Goal: Check status: Check status

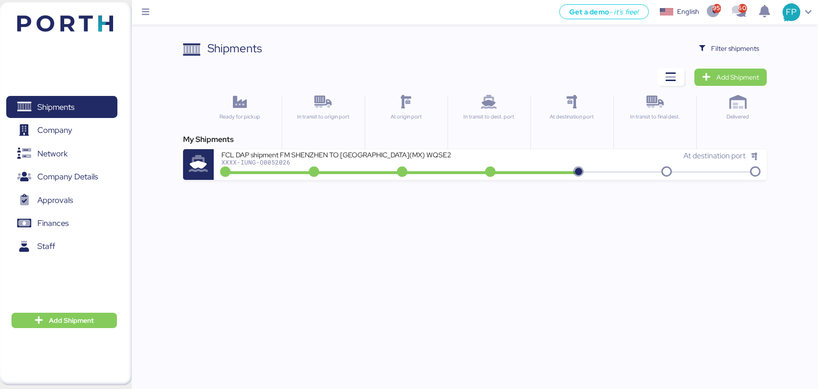
click at [707, 58] on div "Shipments Clear Filters Filter shipments Add Shipment Ready for pickup In trans…" at bounding box center [474, 110] width 583 height 140
click at [707, 57] on span "Filter shipments" at bounding box center [729, 48] width 75 height 17
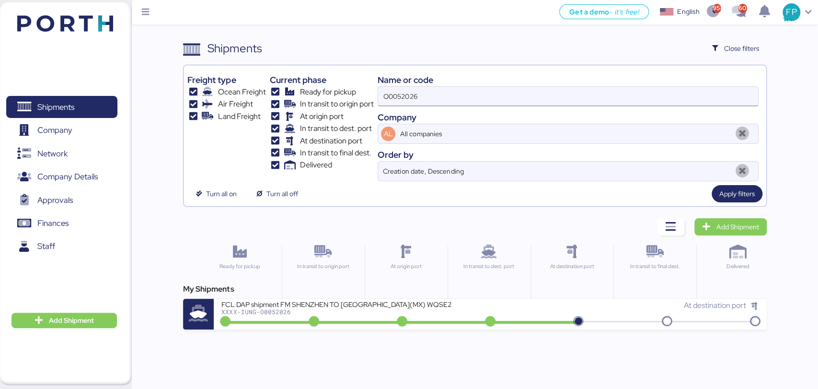
click at [407, 99] on input "O0052026" at bounding box center [568, 96] width 380 height 19
paste input "0675"
type input "O0050675"
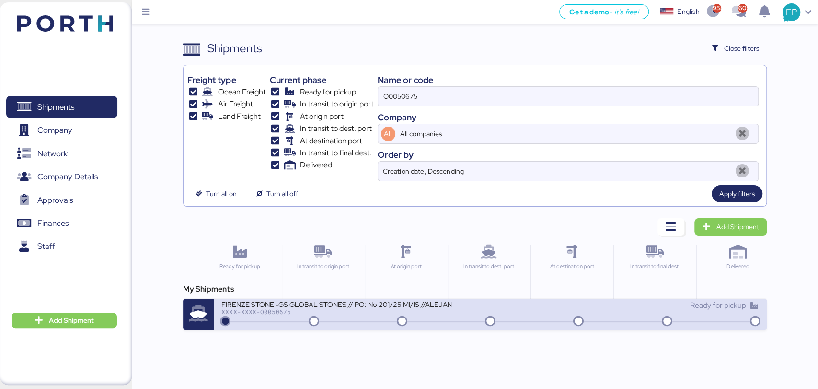
click at [363, 306] on div "FIRENZE STONE -GS GLOBAL STONES // PO: No 201/25 MI/IS //ALEJANDRIA-ALTAMIRA //…" at bounding box center [336, 304] width 230 height 8
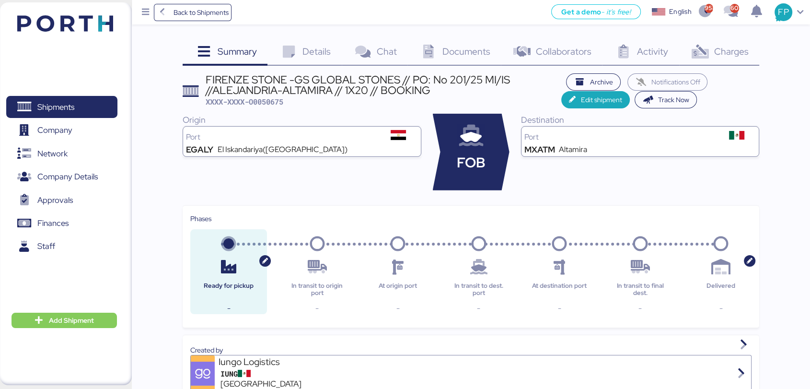
click at [717, 47] on span "Charges" at bounding box center [731, 51] width 35 height 12
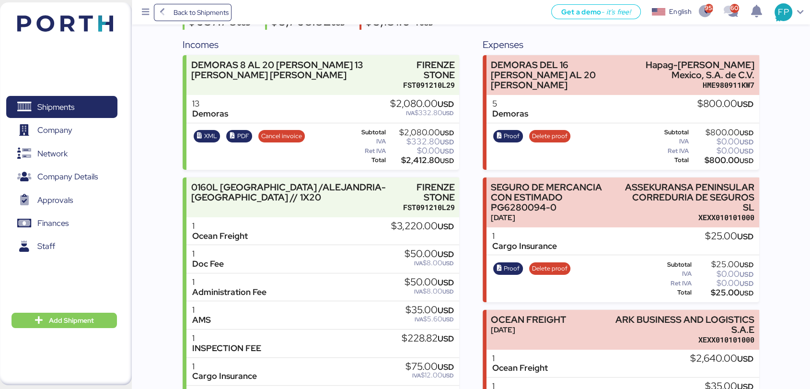
scroll to position [102, 0]
click at [507, 136] on span "Proof" at bounding box center [512, 135] width 16 height 11
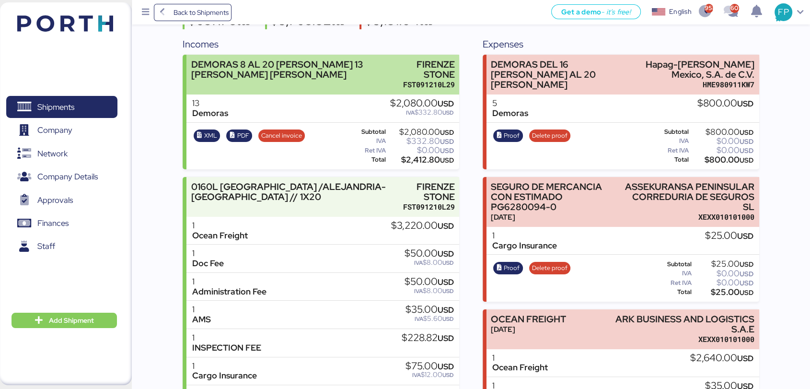
scroll to position [0, 0]
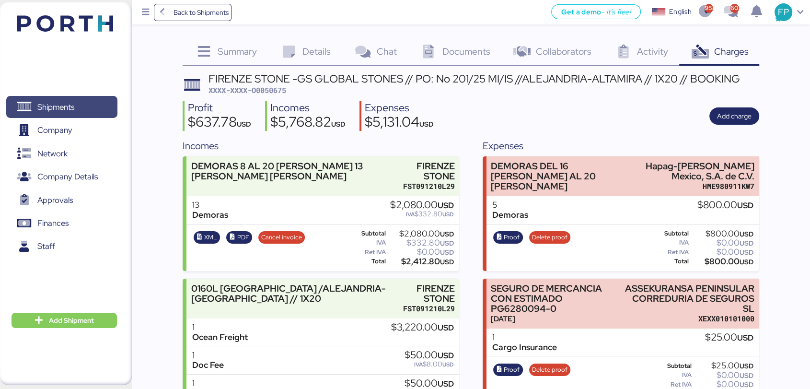
click at [64, 102] on span "Shipments" at bounding box center [55, 107] width 37 height 14
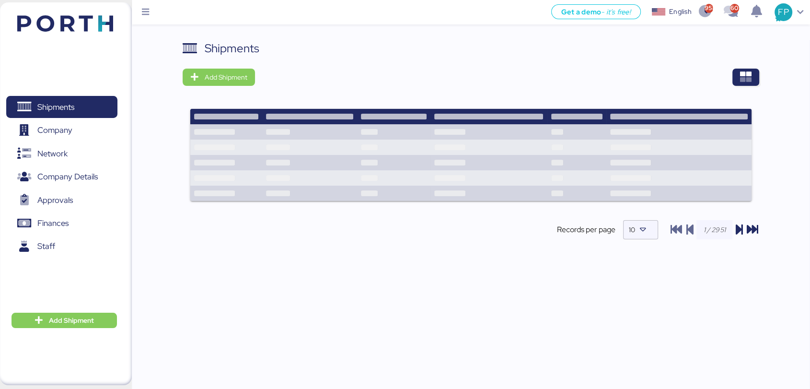
click at [751, 86] on div "Shipments Add Shipment Records per page 10" at bounding box center [471, 148] width 577 height 216
click at [749, 83] on icon "button" at bounding box center [746, 77] width 12 height 12
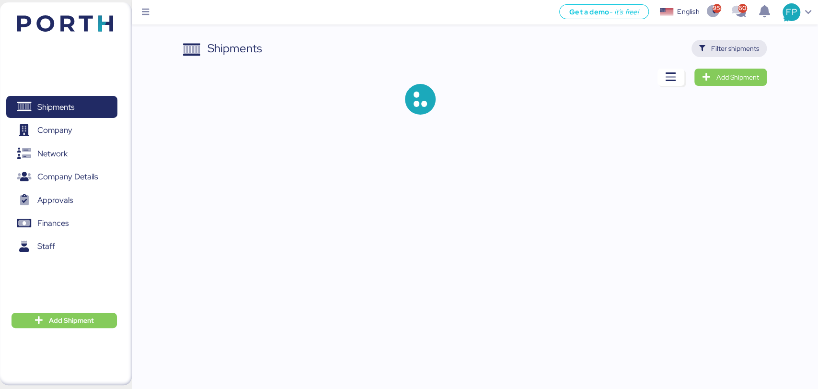
click at [733, 46] on span "Filter shipments" at bounding box center [735, 49] width 48 height 12
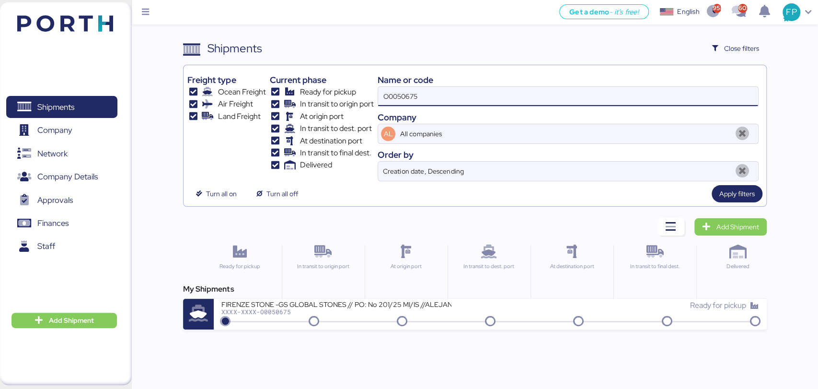
click at [437, 94] on input "O0050675" at bounding box center [568, 96] width 380 height 19
click at [399, 106] on label "O0050675" at bounding box center [568, 96] width 381 height 20
click at [399, 106] on input "O0050675" at bounding box center [568, 96] width 380 height 19
click at [399, 104] on input "O0050675" at bounding box center [568, 96] width 380 height 19
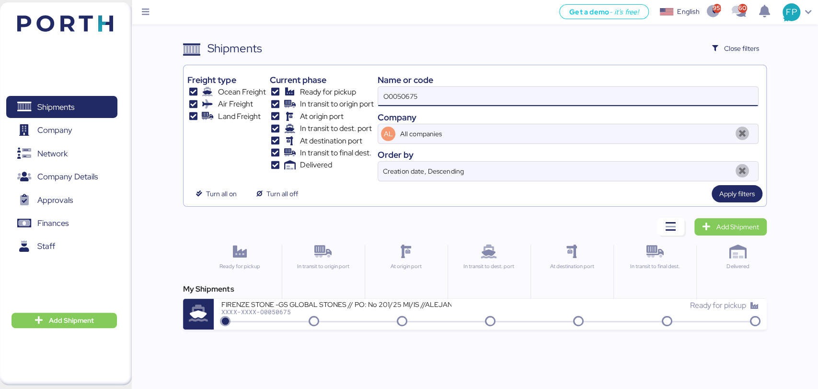
paste input "1974"
type input "O0051974"
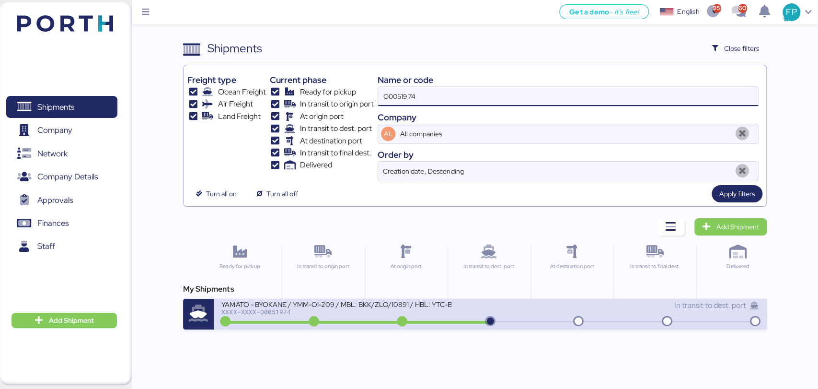
click at [344, 313] on div "XXXX-XXXX-O0051974" at bounding box center [336, 311] width 230 height 7
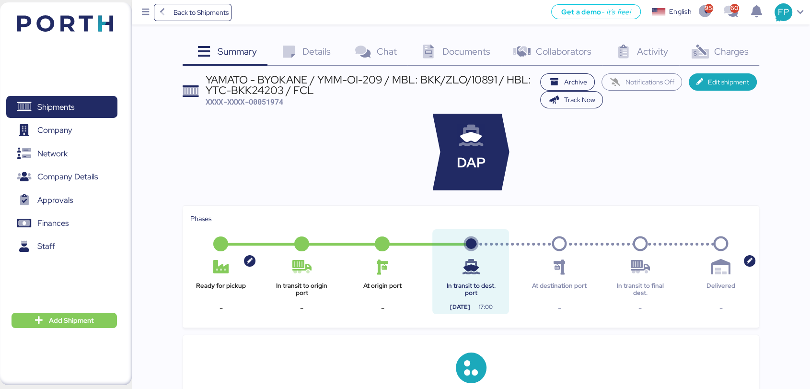
click at [696, 51] on icon at bounding box center [700, 52] width 21 height 14
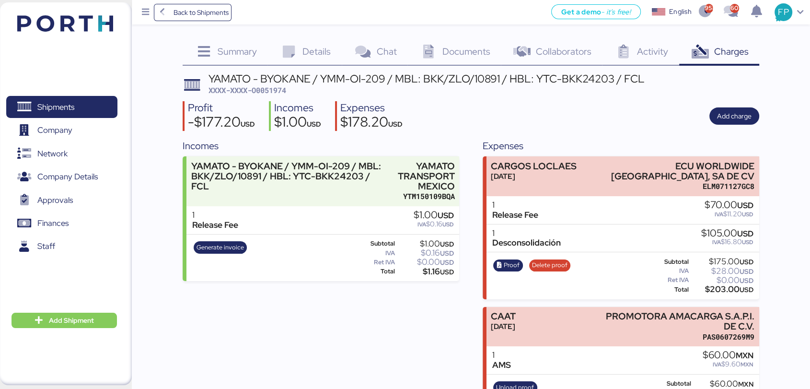
click at [279, 91] on span "XXXX-XXXX-O0051974" at bounding box center [247, 90] width 78 height 10
copy span "O0051974"
click at [93, 114] on span "Shipments" at bounding box center [61, 107] width 103 height 14
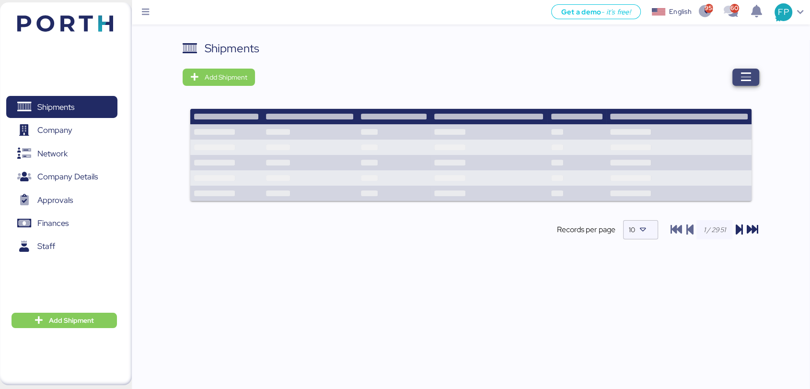
click at [749, 73] on icon "button" at bounding box center [746, 77] width 12 height 12
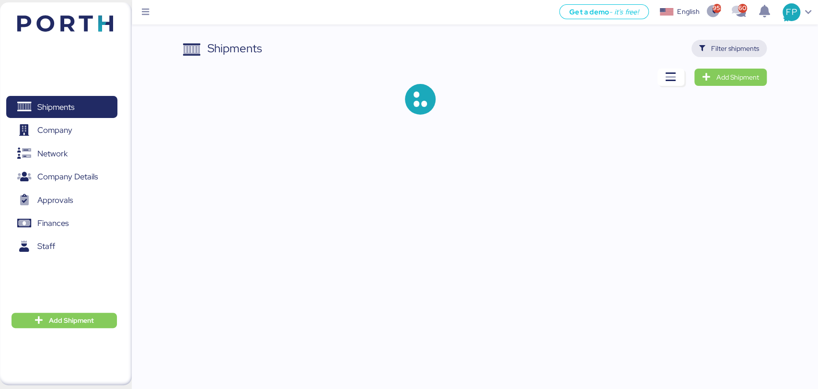
click at [727, 49] on span "Filter shipments" at bounding box center [735, 49] width 48 height 12
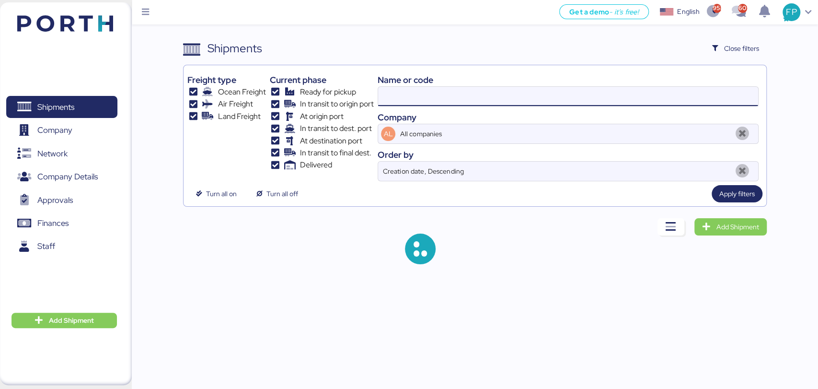
click at [420, 93] on input at bounding box center [568, 96] width 380 height 19
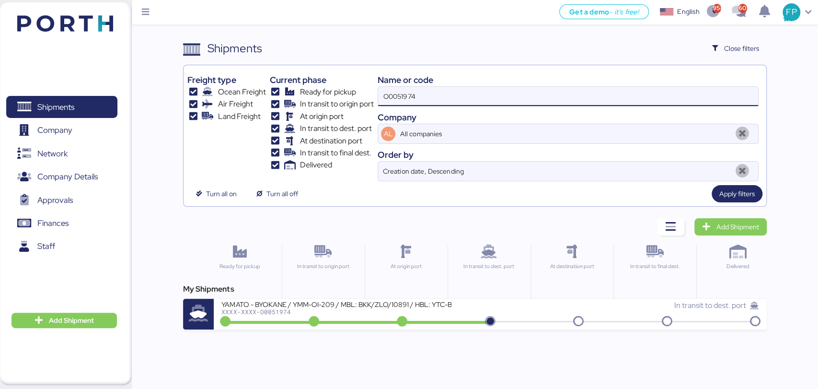
click at [395, 93] on input "O0051974" at bounding box center [568, 96] width 380 height 19
paste input "88"
type input "O0051988"
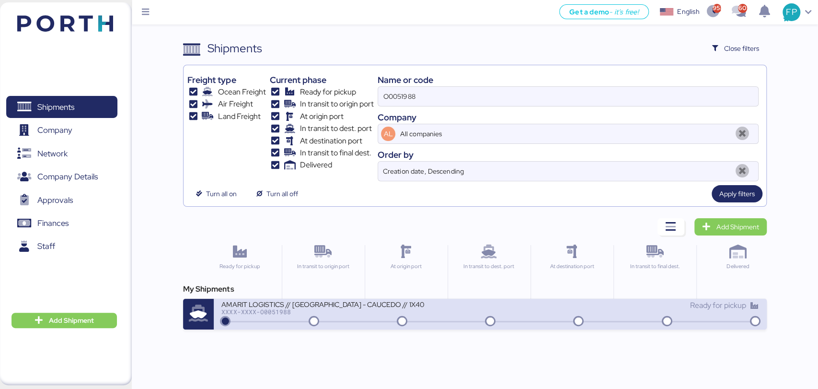
click at [354, 314] on div "AMARIT LOGISTICS // [GEOGRAPHIC_DATA] - CAUCEDO // 1X40 XXXX-XXXX-O0051988" at bounding box center [355, 310] width 269 height 21
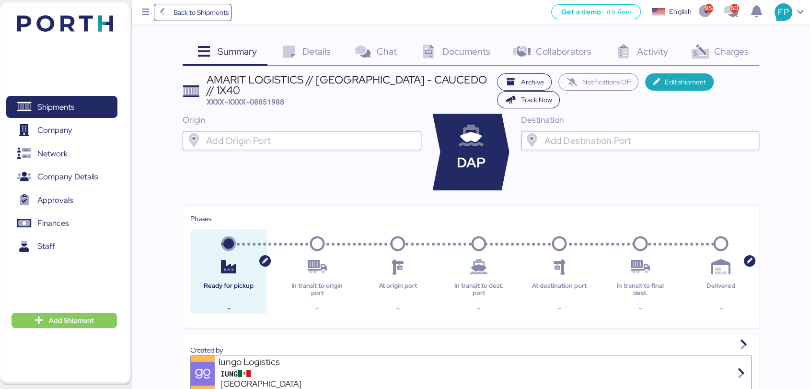
click at [722, 51] on span "Charges" at bounding box center [731, 51] width 35 height 12
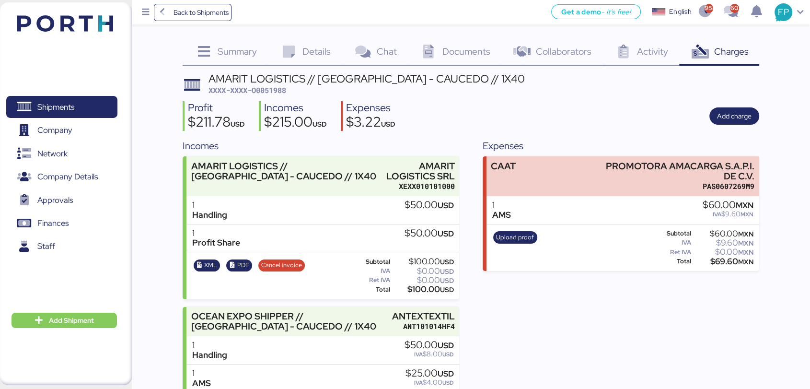
click at [277, 90] on span "XXXX-XXXX-O0051988" at bounding box center [247, 90] width 78 height 10
copy span "O0051988"
click at [305, 46] on span "Details" at bounding box center [316, 51] width 28 height 12
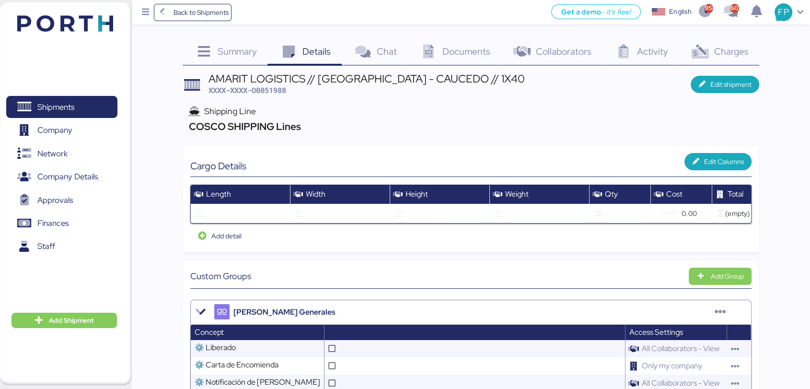
click at [278, 91] on span "XXXX-XXXX-O0051988" at bounding box center [247, 90] width 78 height 10
copy span "O0051988"
